Goal: Task Accomplishment & Management: Manage account settings

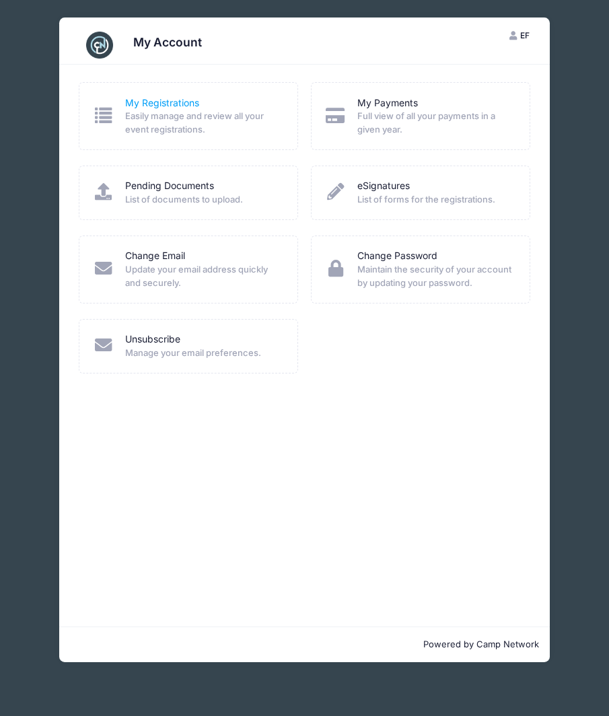
click at [160, 98] on link "My Registrations" at bounding box center [162, 103] width 74 height 14
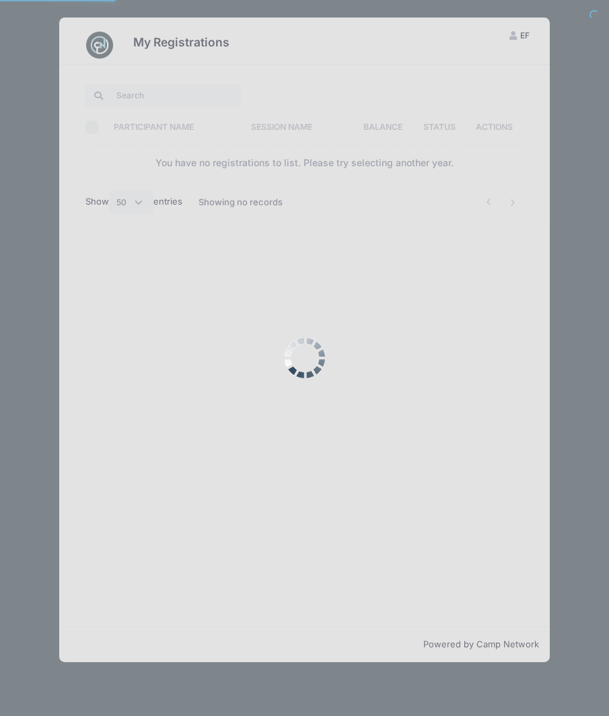
select select "50"
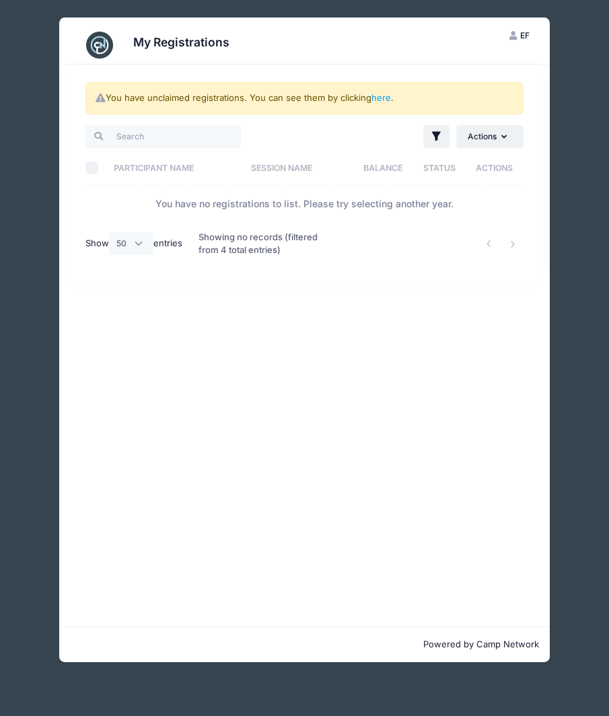
click at [96, 37] on img at bounding box center [99, 45] width 27 height 27
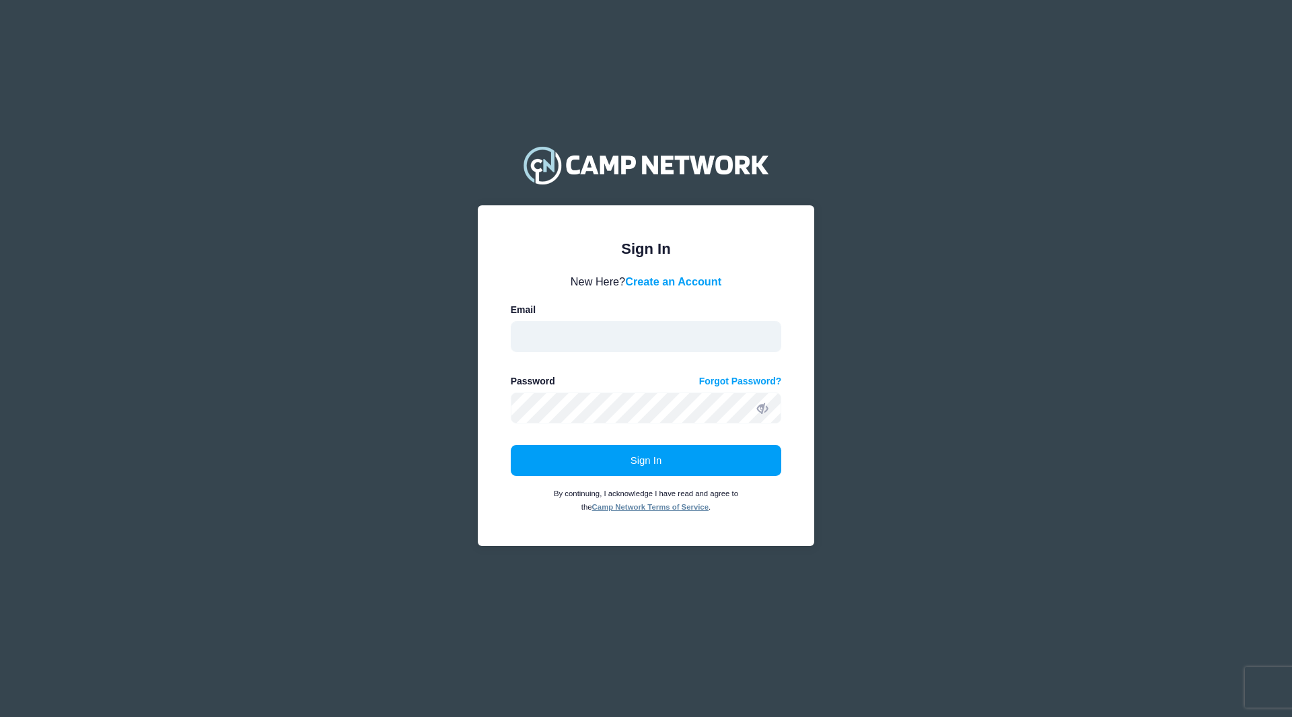
type input "fogg.erik@gmail.com"
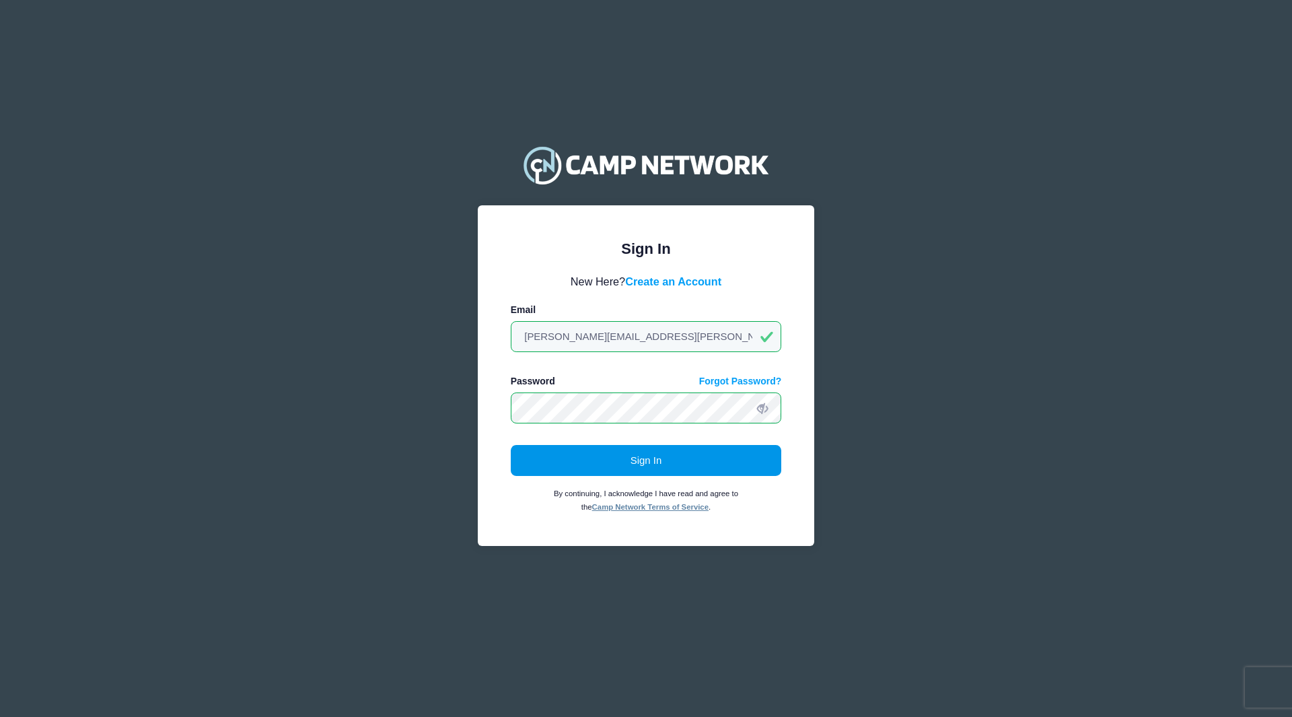
click at [678, 464] on button "Sign In" at bounding box center [646, 460] width 271 height 31
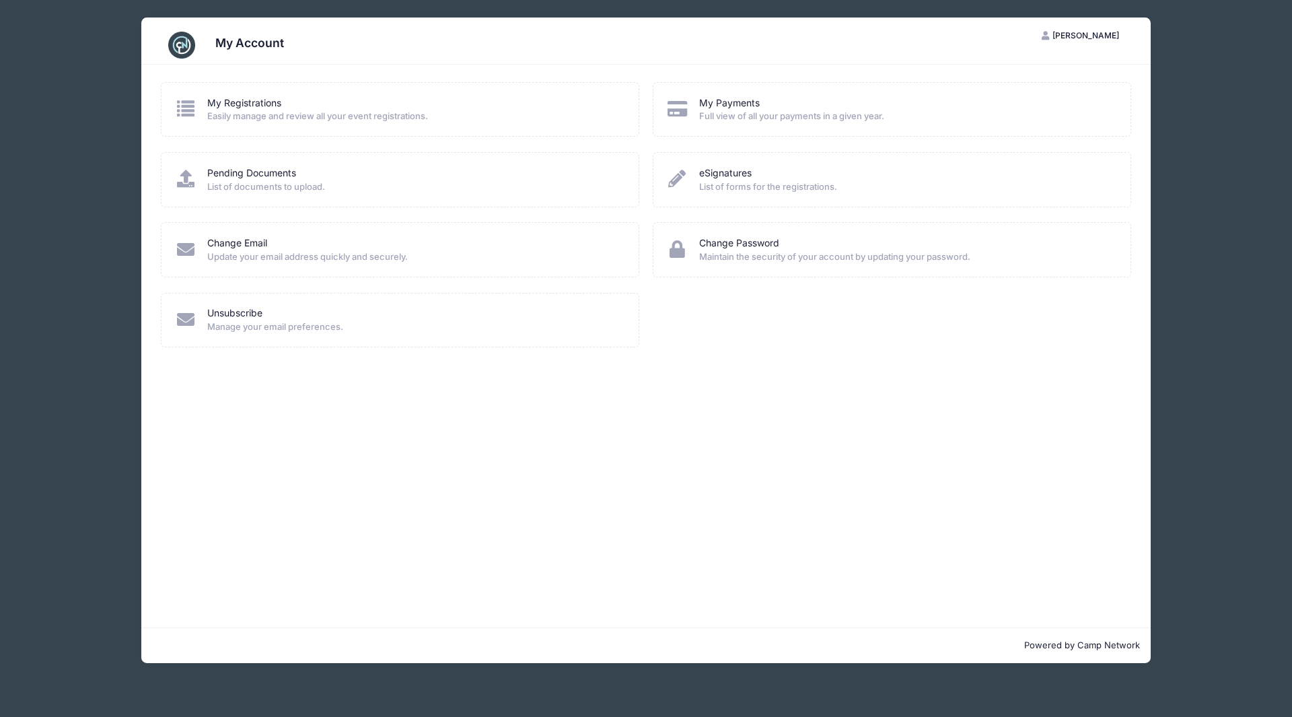
click at [1104, 31] on span "[PERSON_NAME]" at bounding box center [1086, 35] width 67 height 10
click at [999, 100] on link "Logout" at bounding box center [1047, 104] width 155 height 26
